Goal: Task Accomplishment & Management: Use online tool/utility

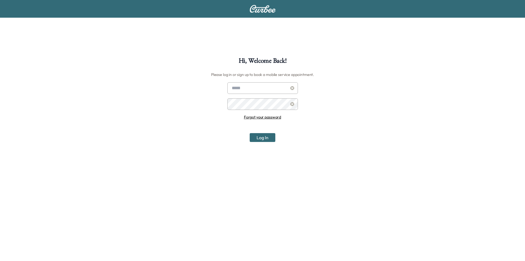
type input "**********"
click at [259, 139] on button "Log In" at bounding box center [263, 137] width 26 height 9
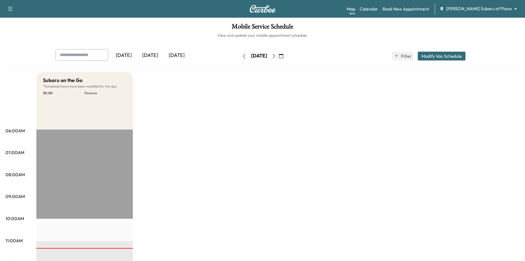
click at [156, 57] on div "[DATE]" at bounding box center [150, 55] width 26 height 13
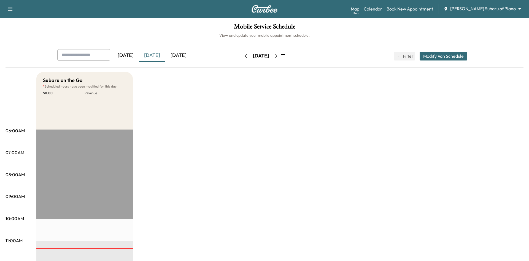
click at [513, 7] on body "Support Log Out Map Beta Calendar Book New Appointment [PERSON_NAME] Subaru of …" at bounding box center [264, 130] width 529 height 261
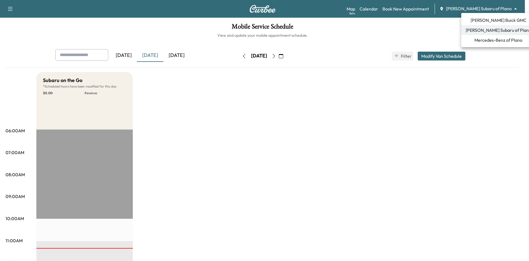
click at [485, 44] on li "Mercedes-Benz of Plano" at bounding box center [499, 40] width 74 height 10
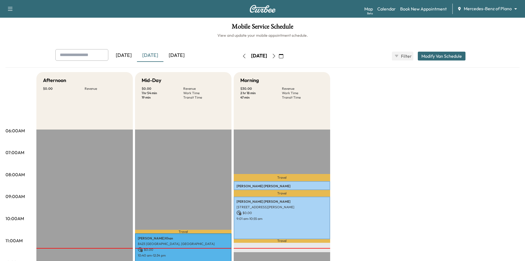
click at [283, 57] on icon "button" at bounding box center [281, 56] width 4 height 4
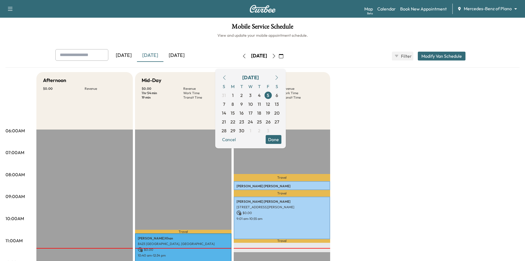
click at [282, 141] on button "Done" at bounding box center [274, 139] width 16 height 9
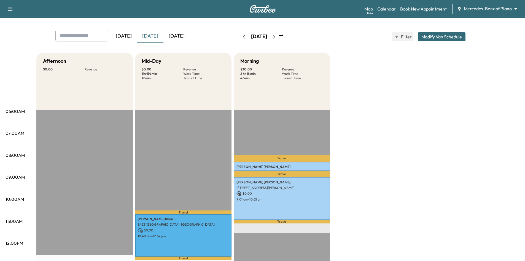
scroll to position [28, 0]
